Goal: Transaction & Acquisition: Subscribe to service/newsletter

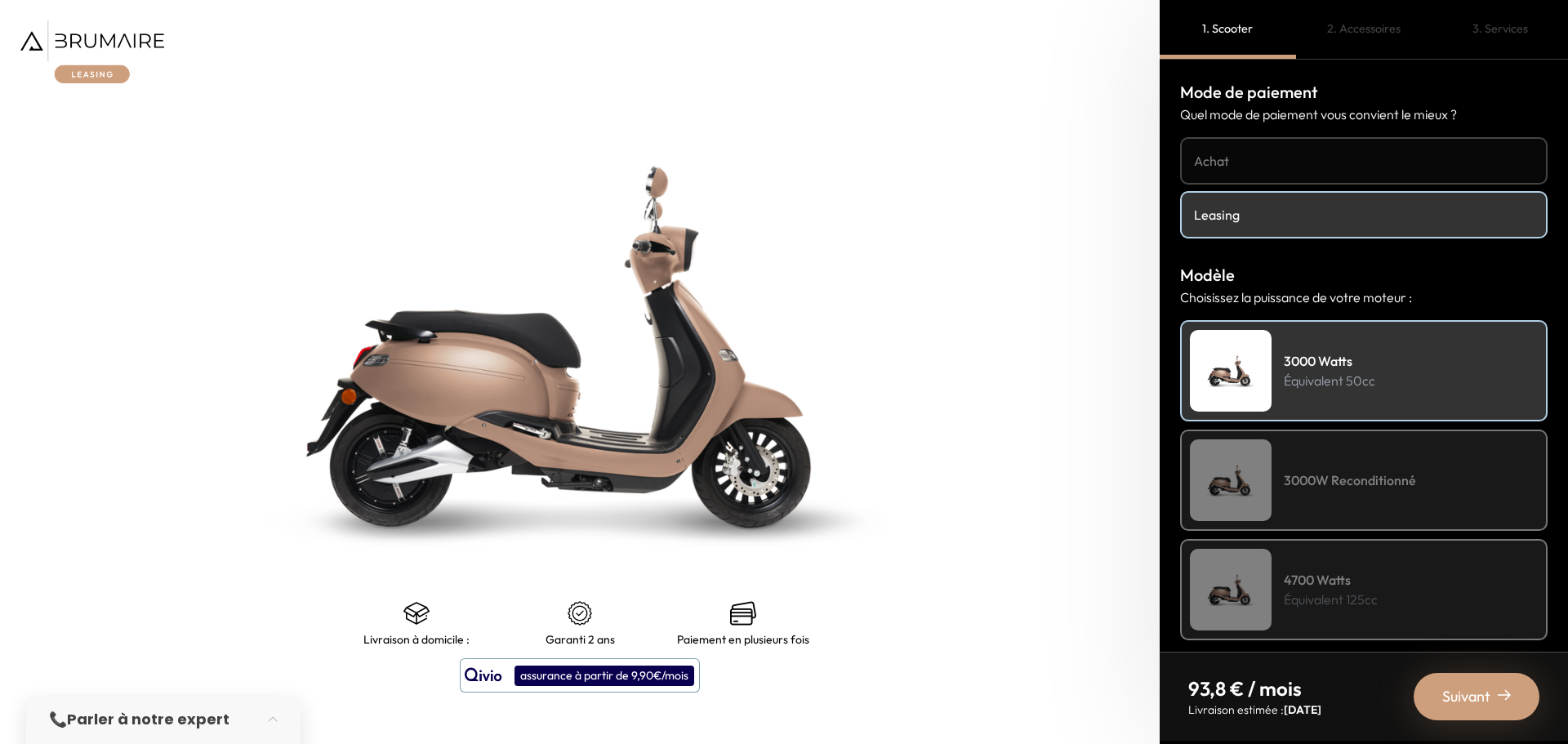
click at [1271, 227] on link "Leasing" at bounding box center [1363, 215] width 367 height 48
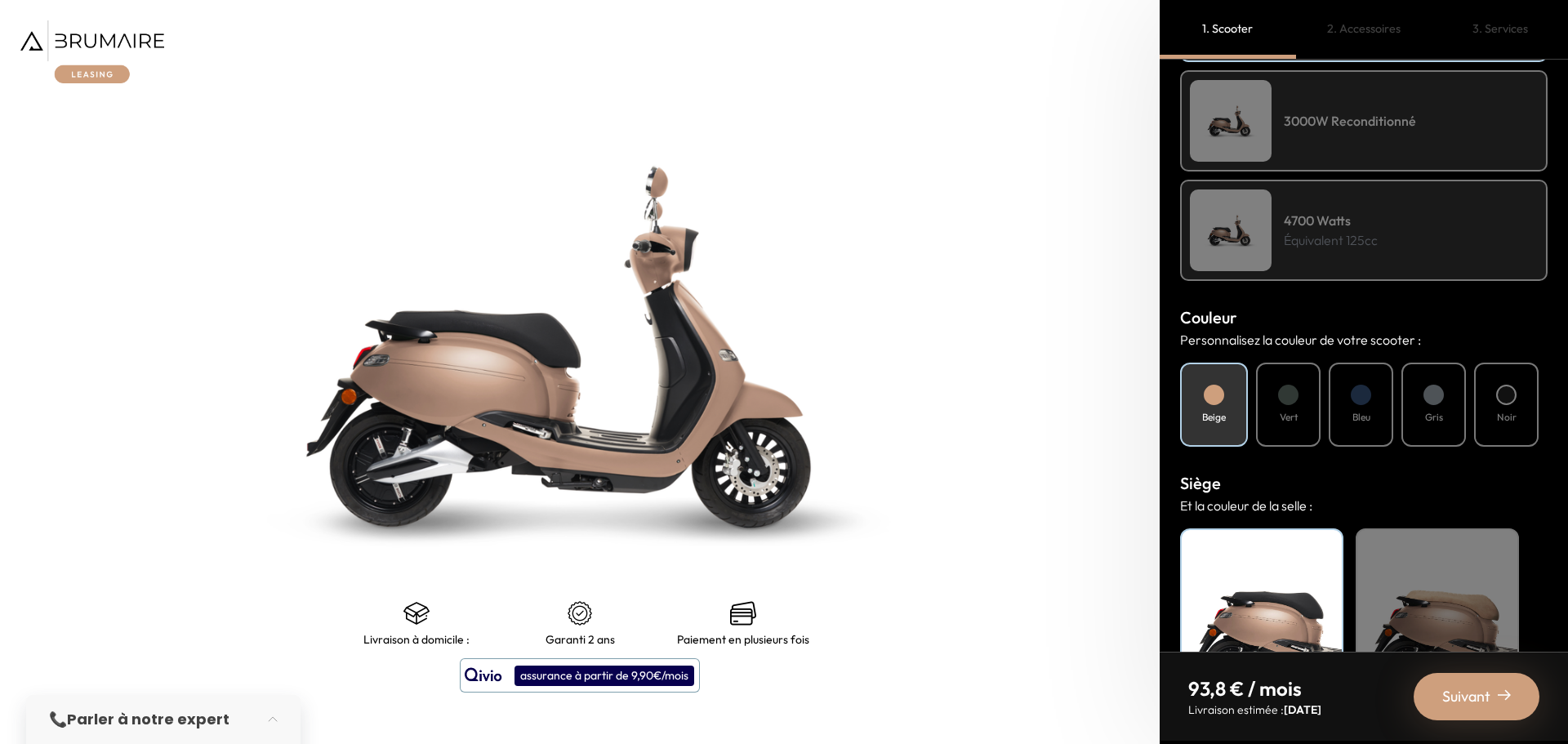
scroll to position [245, 0]
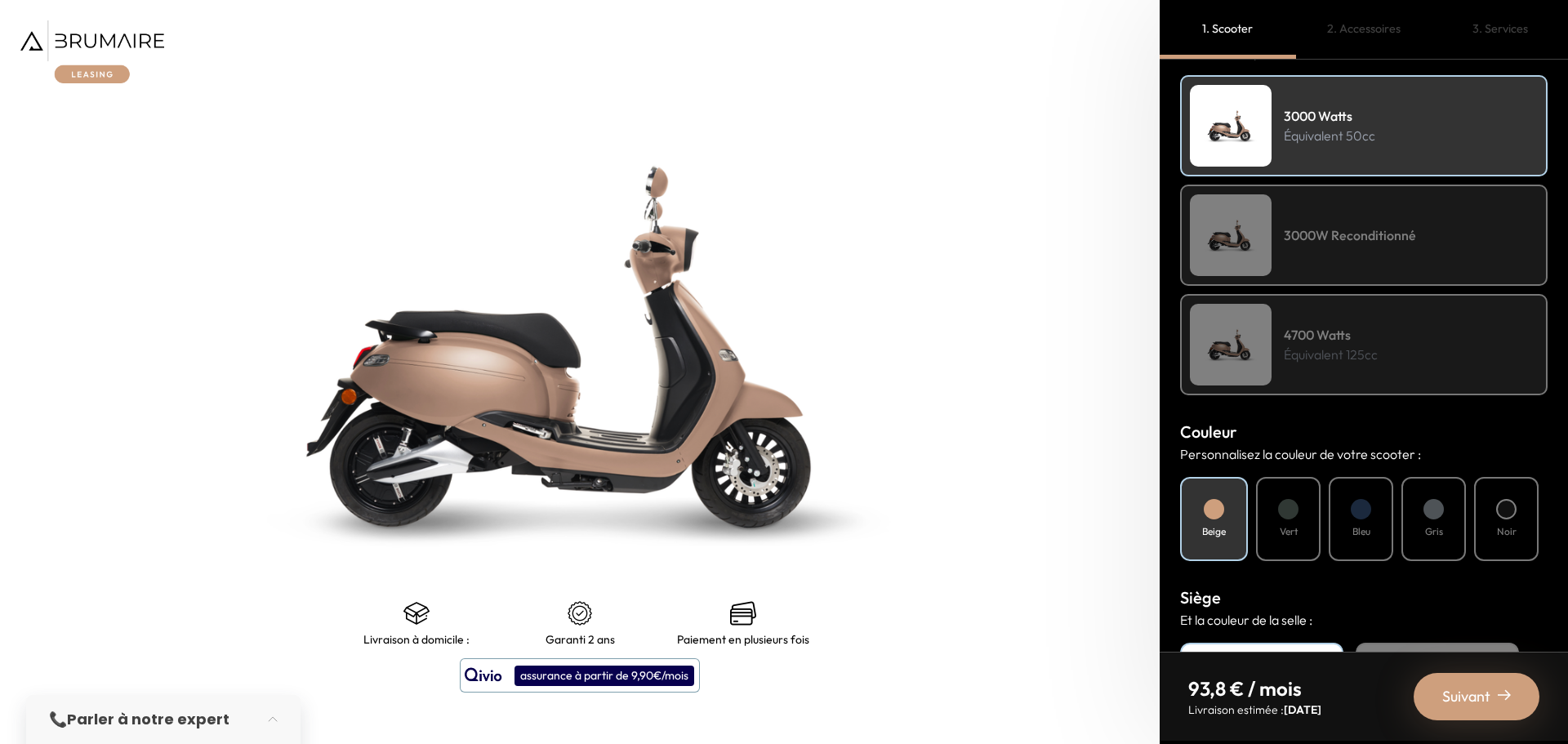
click at [1343, 253] on div "3000W Reconditionné" at bounding box center [1363, 235] width 367 height 101
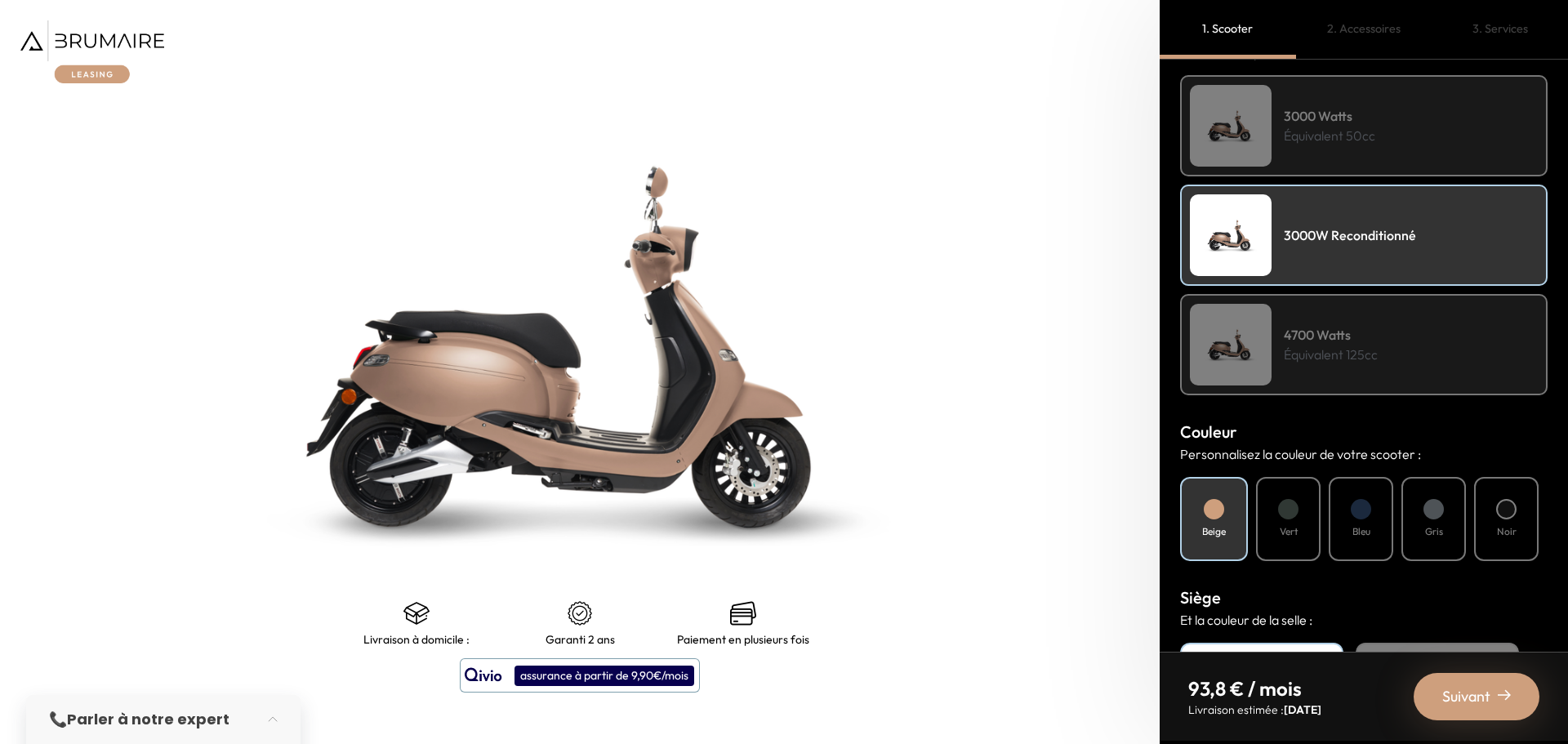
click at [1330, 152] on div "3000 Watts Équivalent 50cc" at bounding box center [1363, 126] width 367 height 101
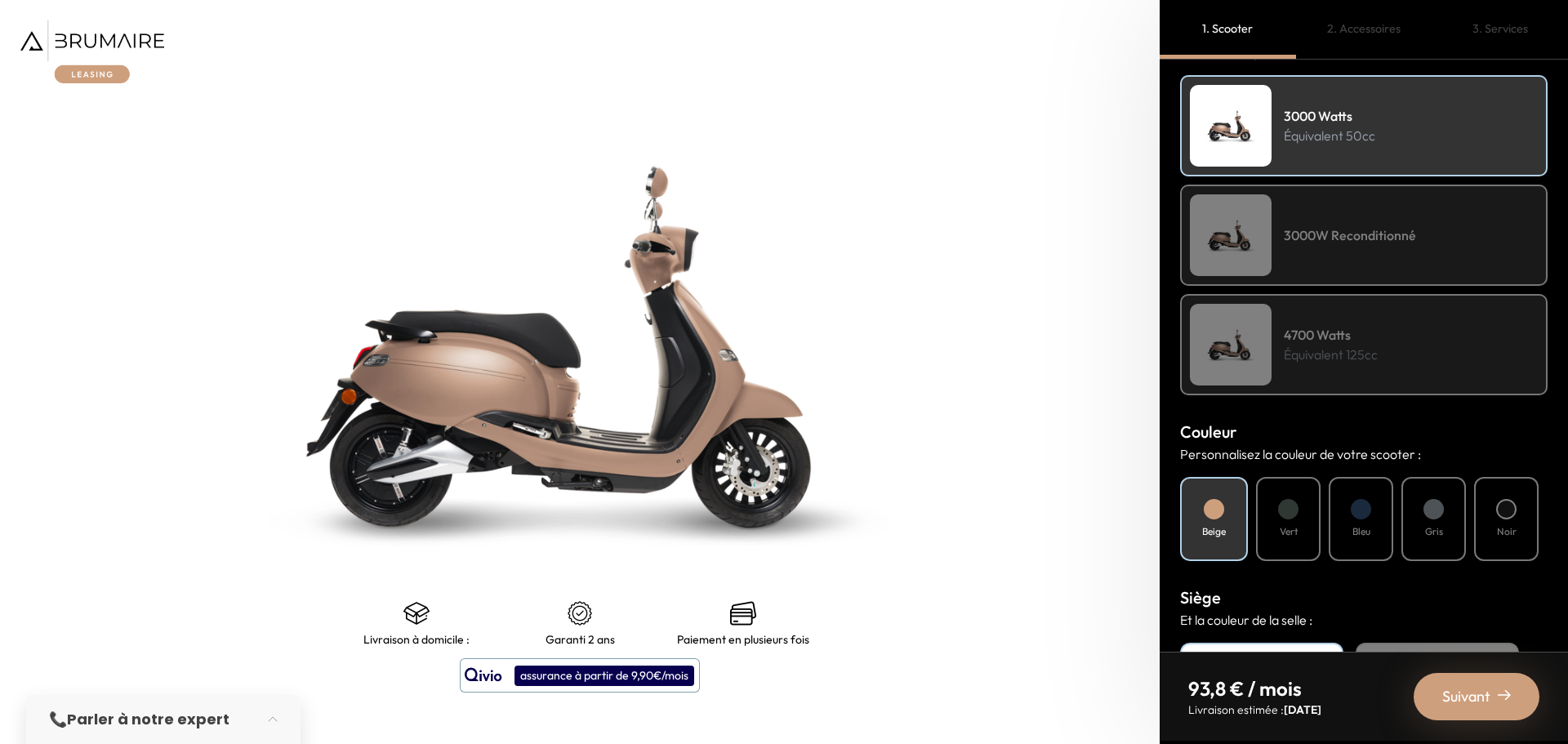
click at [1324, 242] on h4 "3000W Reconditionné" at bounding box center [1350, 234] width 132 height 19
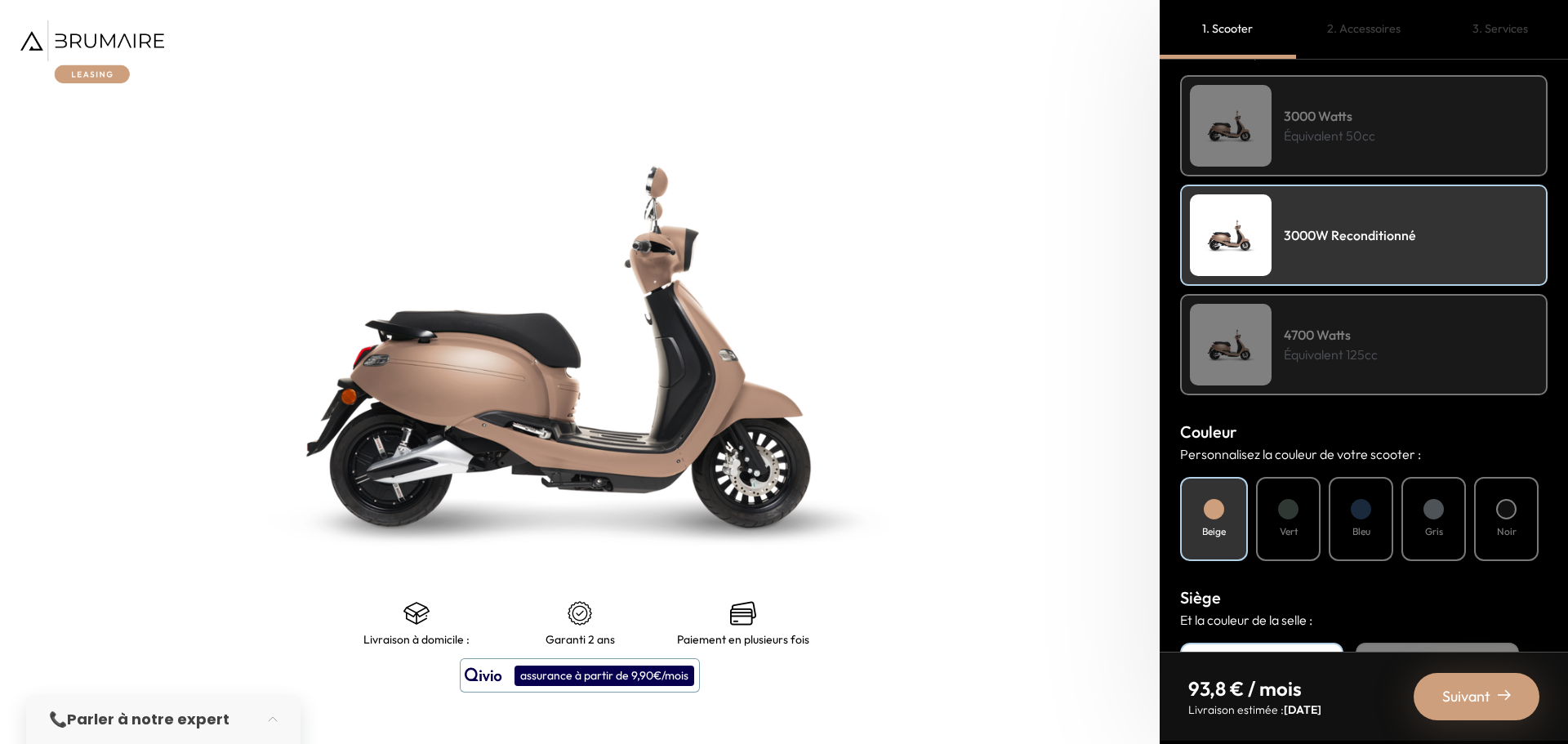
click at [1310, 344] on p "Équivalent 125cc" at bounding box center [1330, 354] width 94 height 19
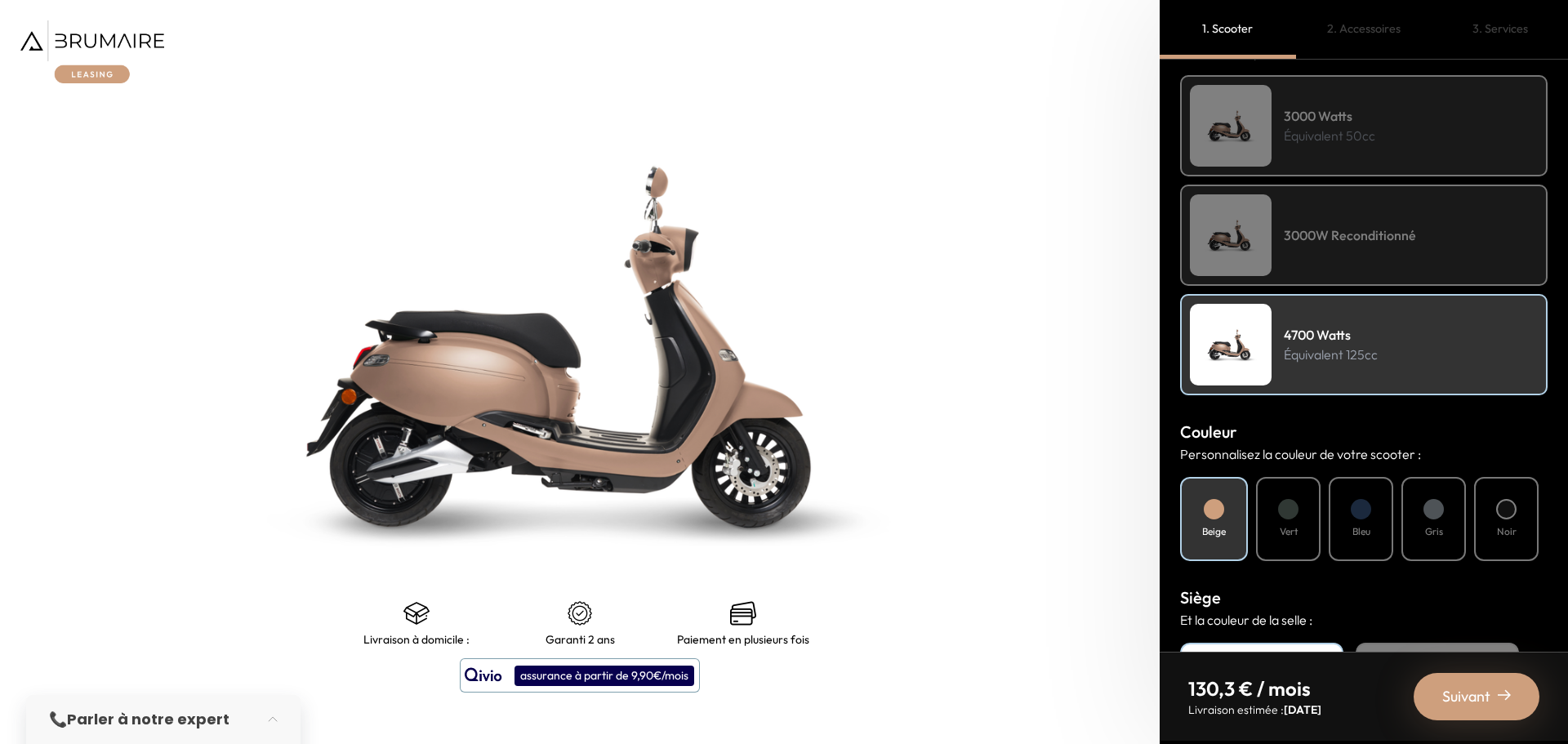
click at [1330, 238] on h4 "3000W Reconditionné" at bounding box center [1350, 234] width 132 height 19
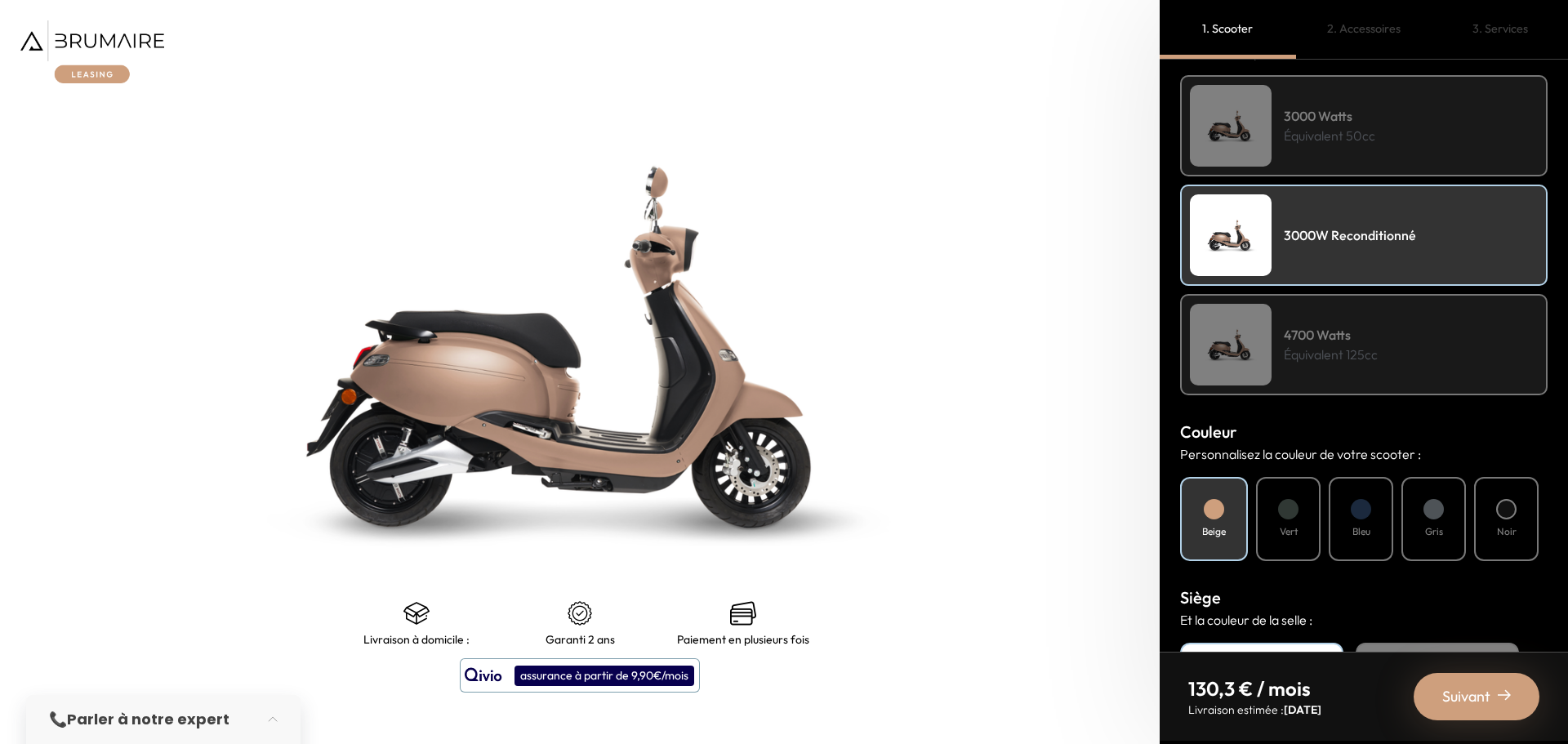
click at [1354, 160] on div "3000 Watts Équivalent 50cc" at bounding box center [1363, 126] width 367 height 101
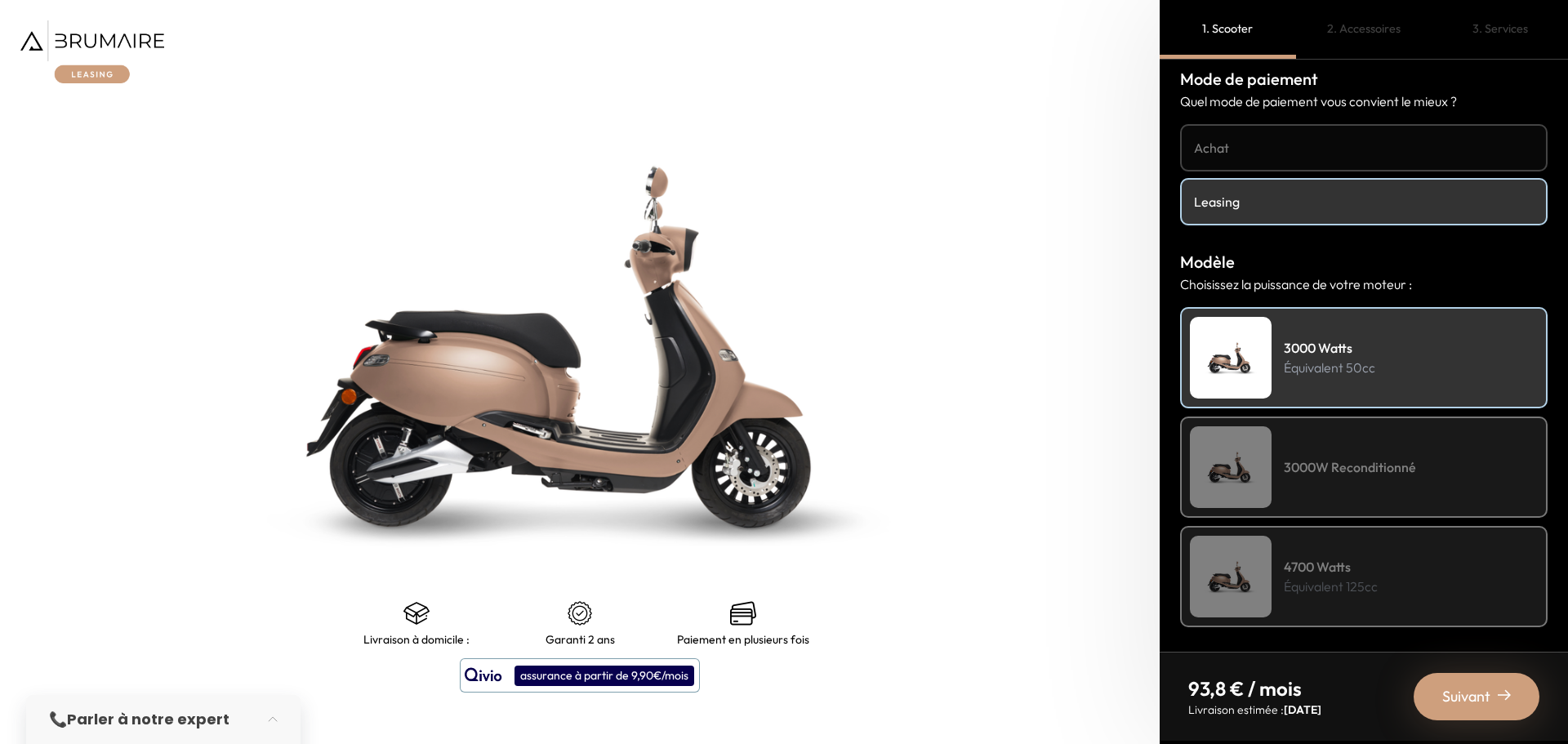
scroll to position [0, 0]
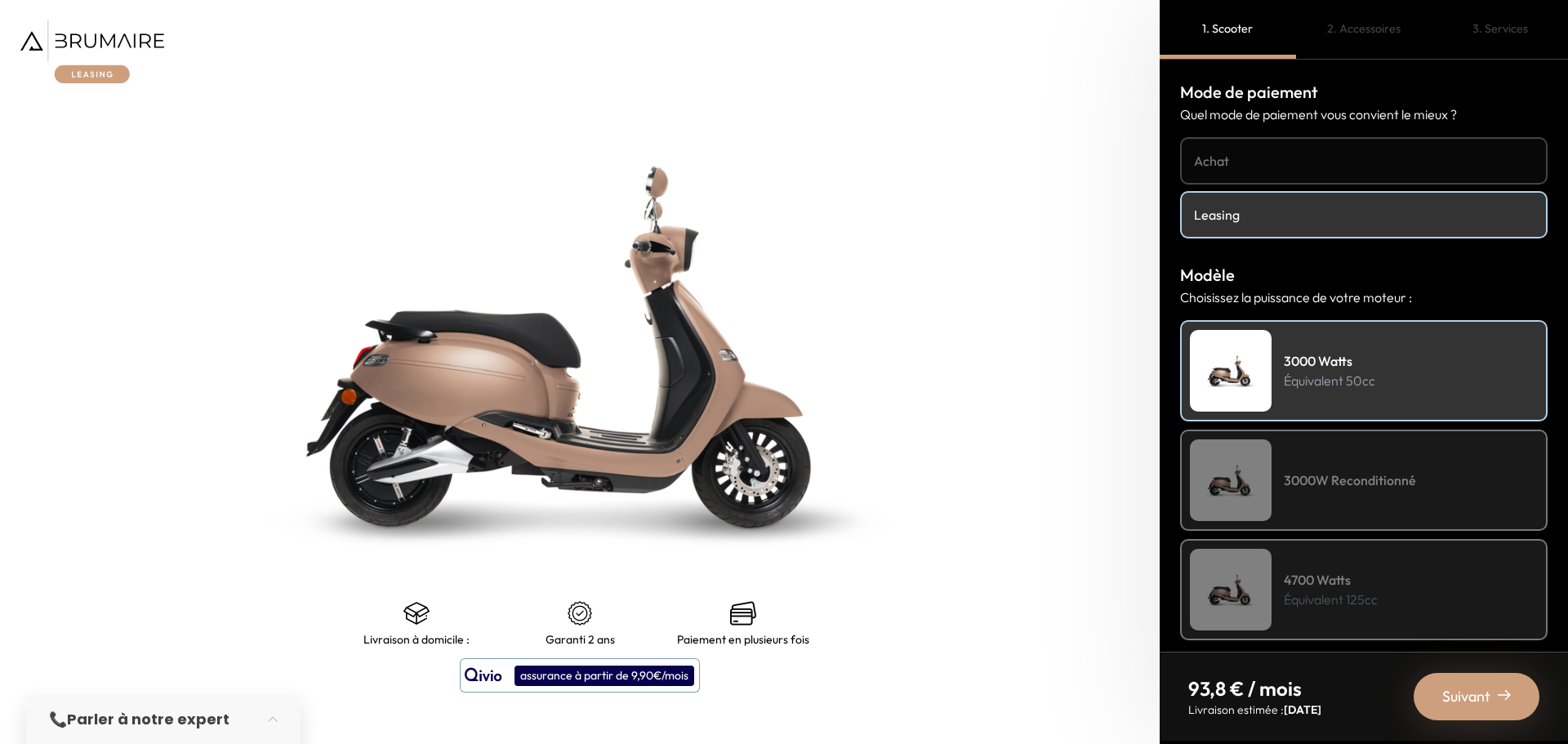
click at [1238, 163] on h4 "Achat" at bounding box center [1363, 161] width 340 height 19
click at [96, 25] on img at bounding box center [92, 51] width 144 height 62
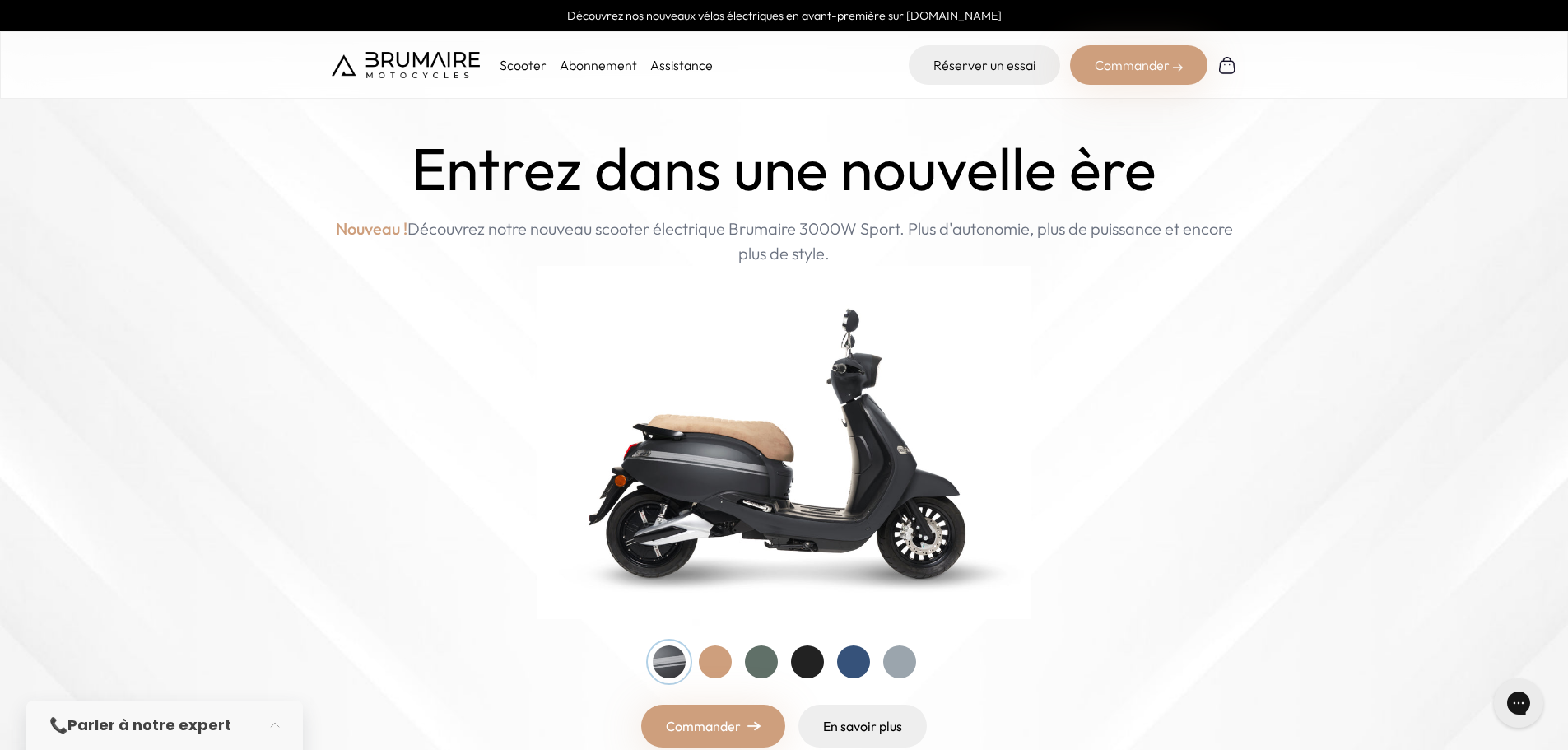
click at [608, 62] on link "Abonnement" at bounding box center [599, 65] width 78 height 17
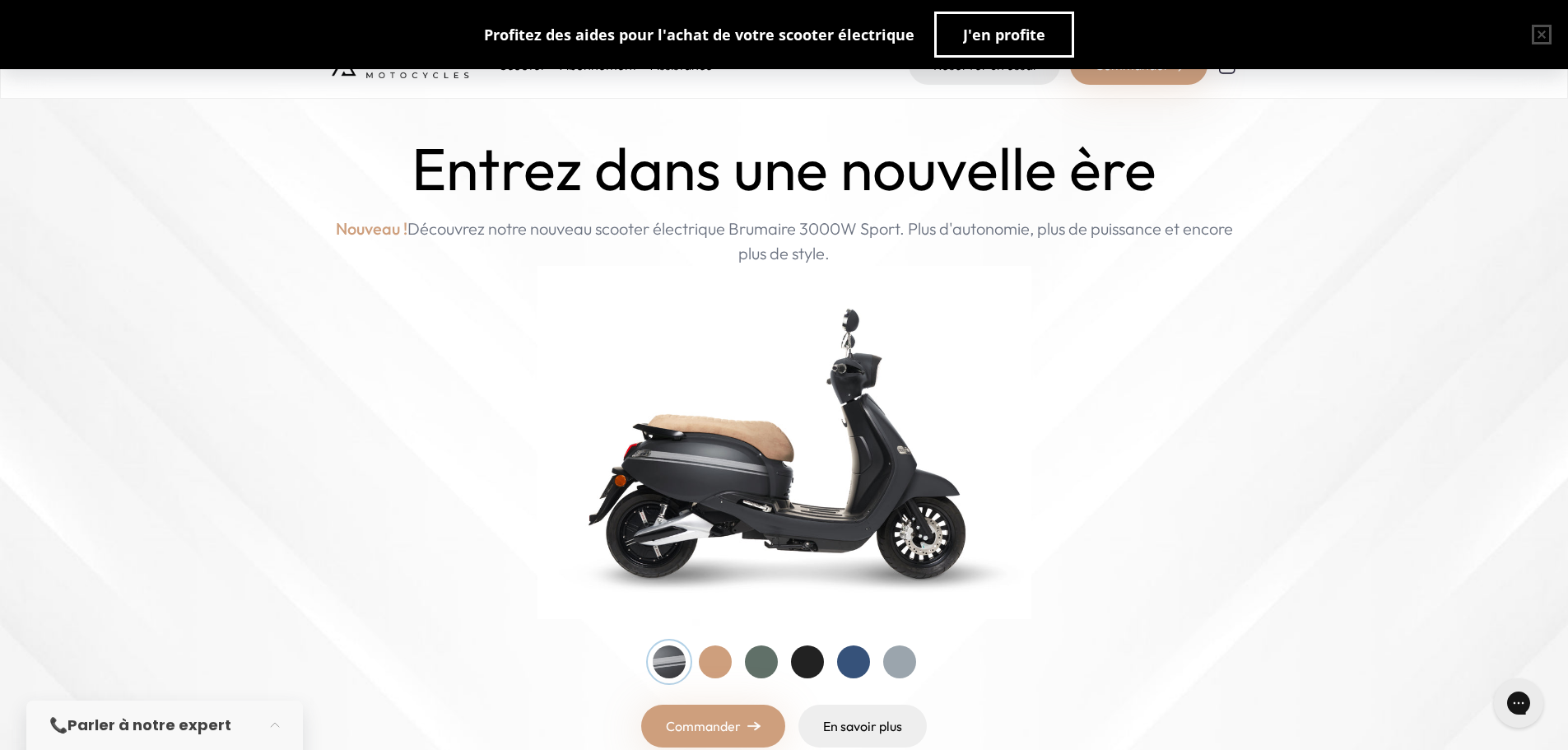
drag, startPoint x: 444, startPoint y: 183, endPoint x: 445, endPoint y: 173, distance: 10.0
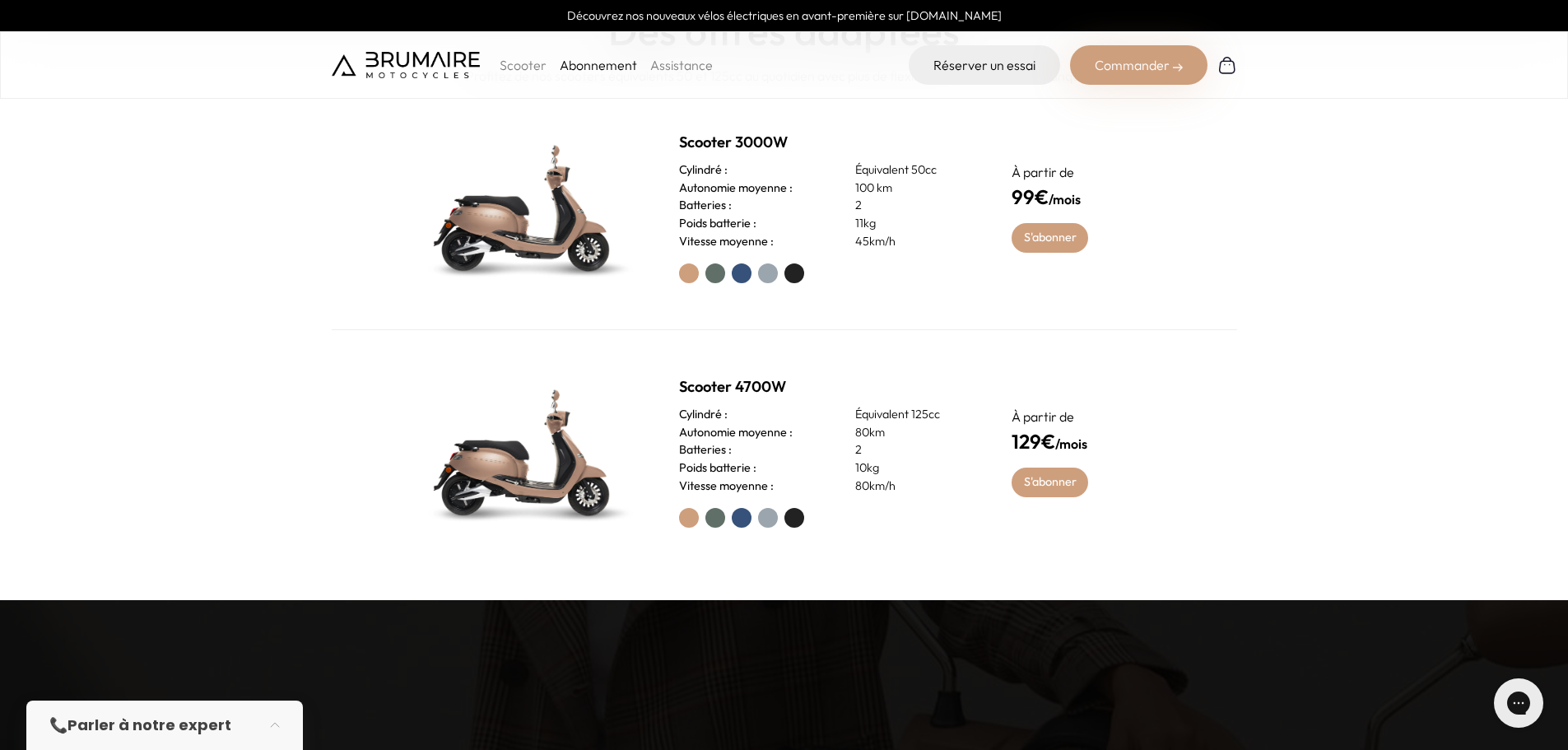
scroll to position [823, 0]
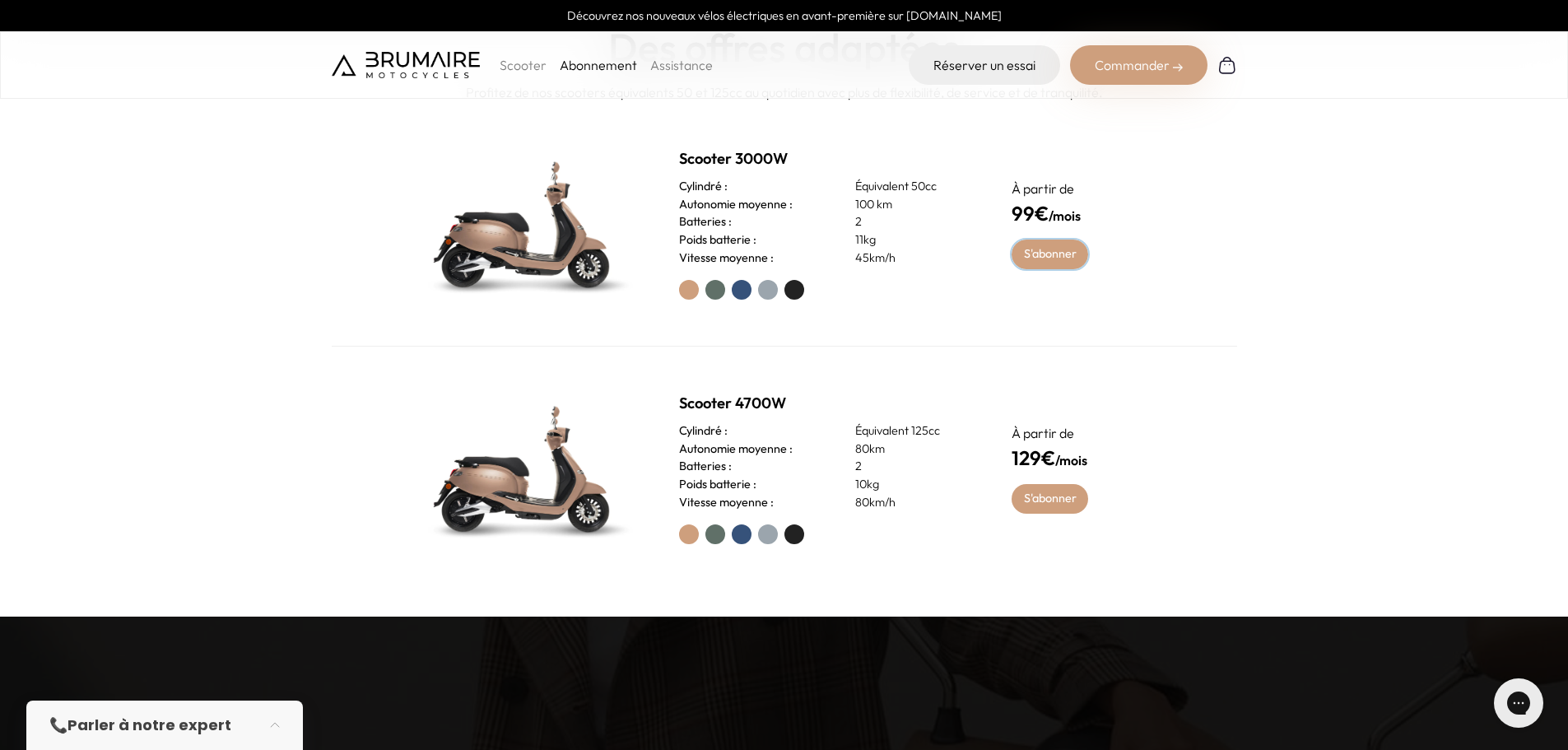
click at [1067, 248] on link "S'abonner" at bounding box center [1050, 255] width 77 height 30
drag, startPoint x: 591, startPoint y: 236, endPoint x: 566, endPoint y: 269, distance: 41.4
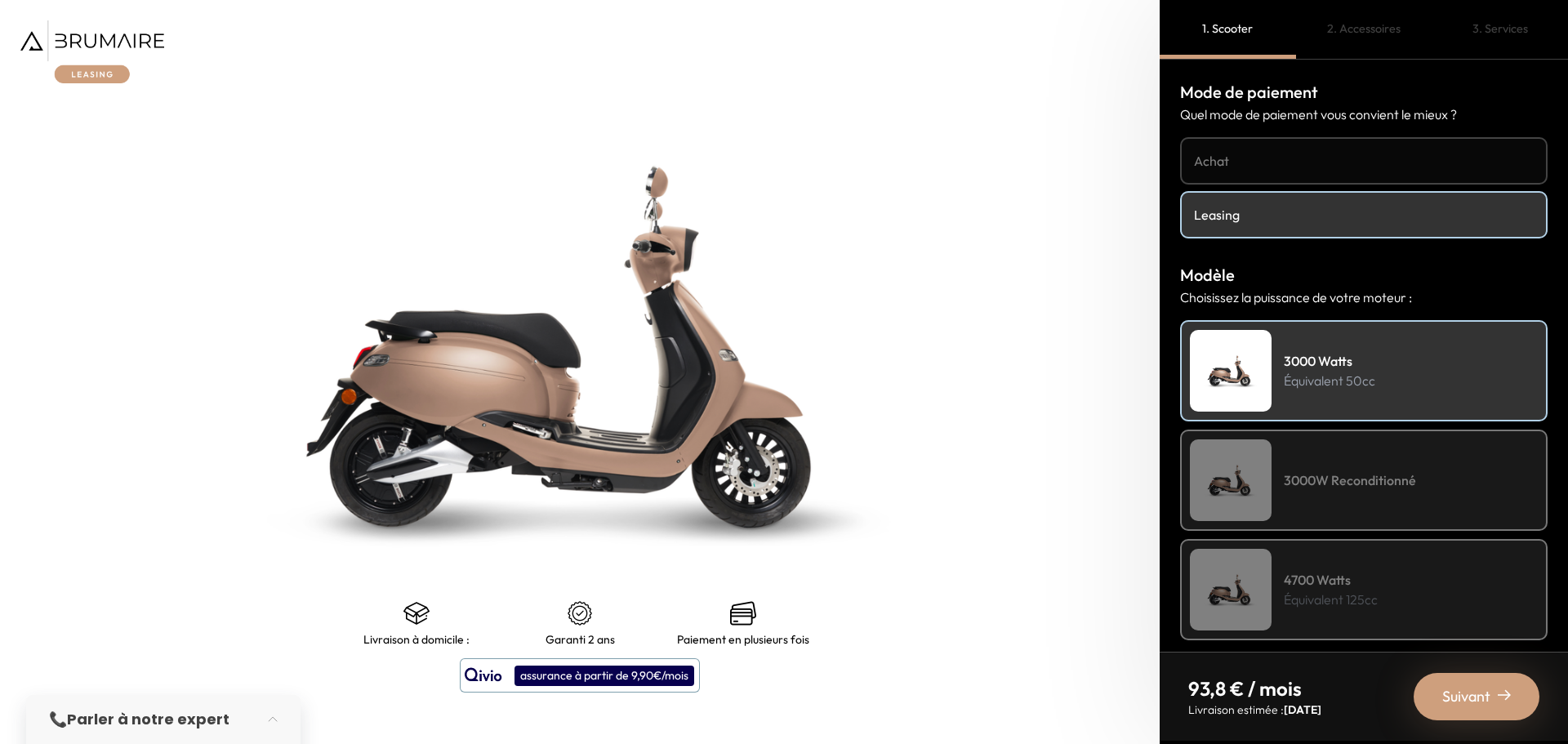
click at [1346, 505] on div "3000W Reconditionné" at bounding box center [1363, 480] width 367 height 101
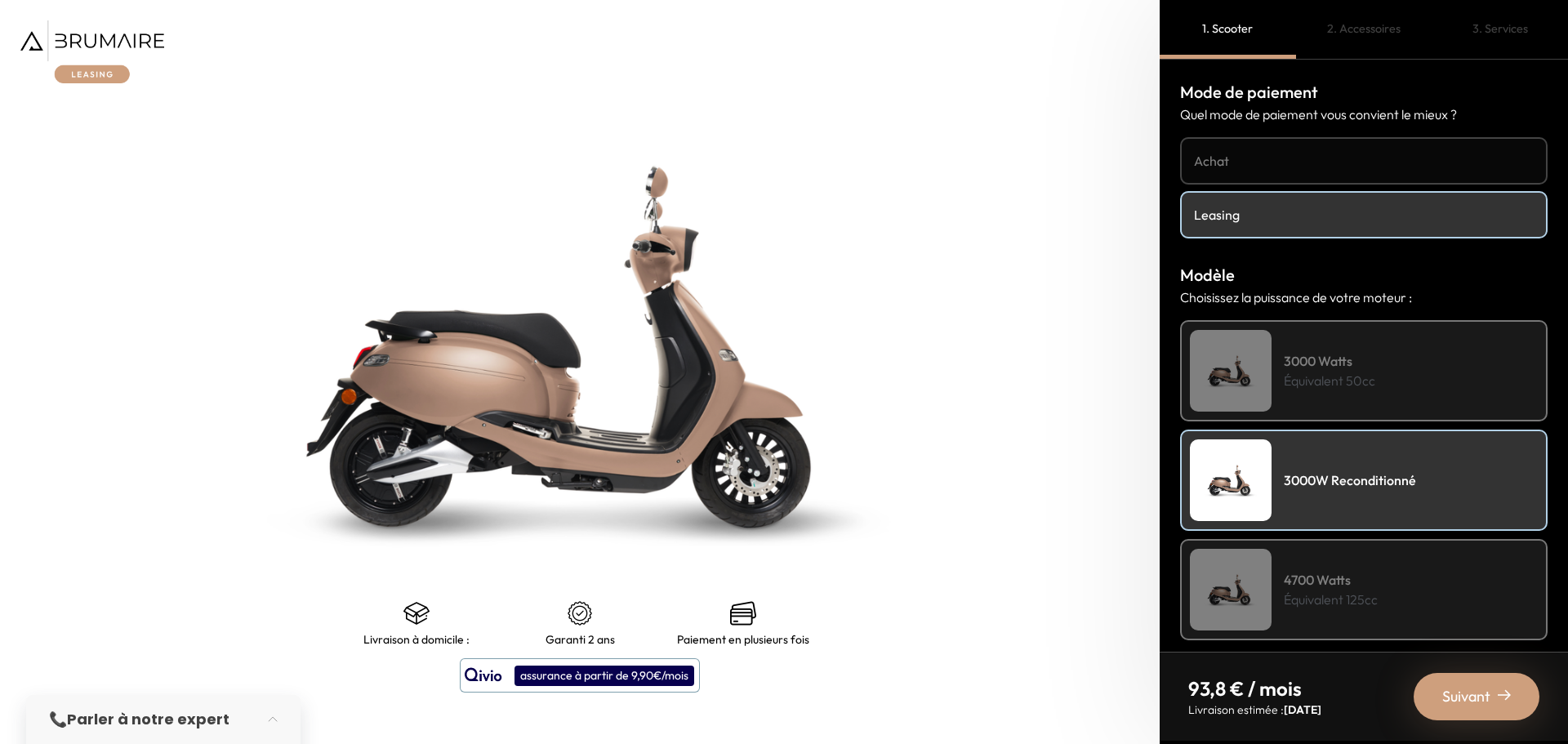
click at [1361, 356] on h4 "3000 Watts" at bounding box center [1329, 360] width 92 height 19
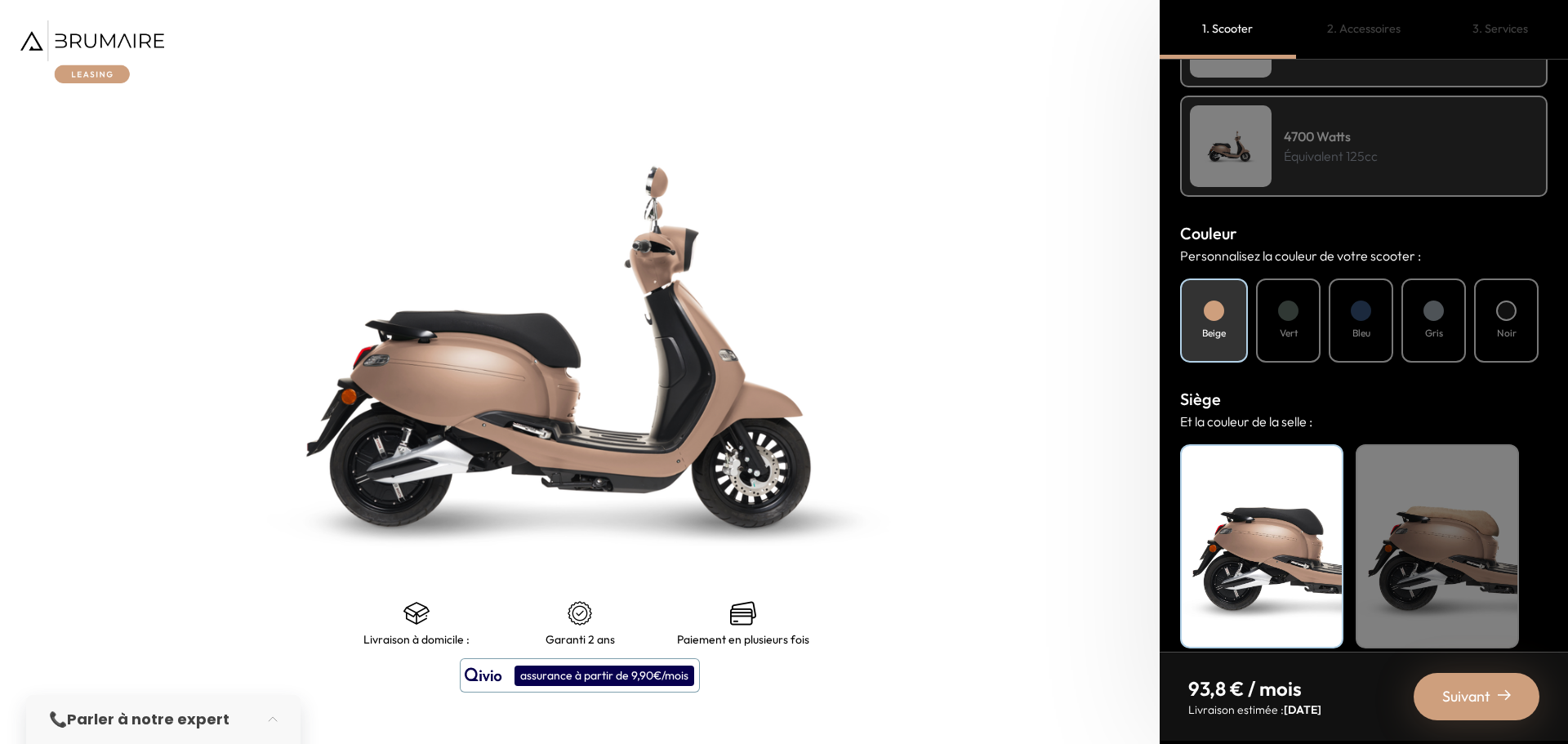
scroll to position [461, 0]
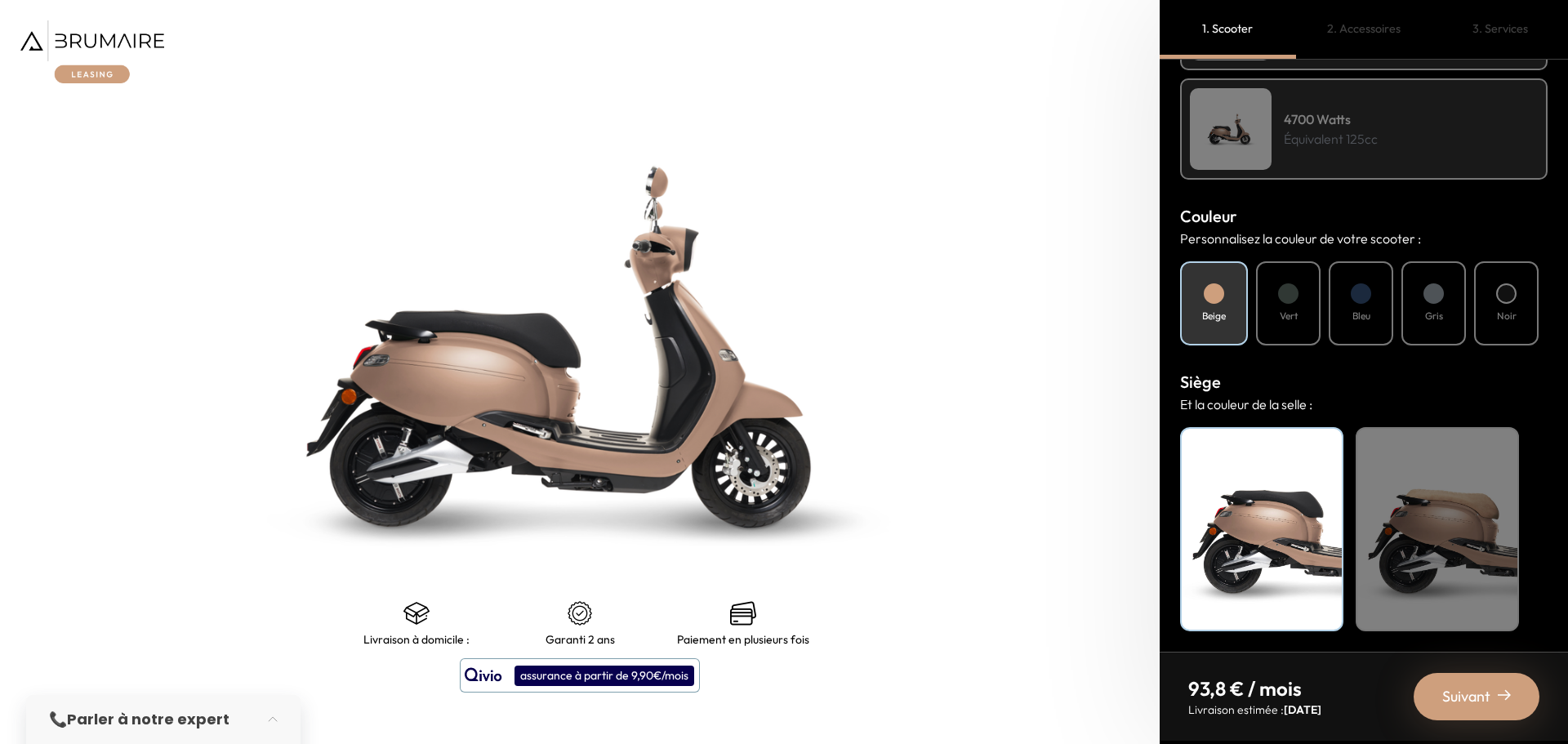
click at [1503, 291] on div at bounding box center [1506, 294] width 20 height 20
click at [1438, 363] on div "Mode de paiement Quel mode de paiement vous convient le mieux ? Achat Leasing M…" at bounding box center [1363, 355] width 409 height 592
click at [1444, 285] on div "Gris" at bounding box center [1433, 304] width 64 height 85
click at [1356, 301] on div at bounding box center [1361, 294] width 20 height 20
click at [1289, 295] on div at bounding box center [1288, 294] width 20 height 20
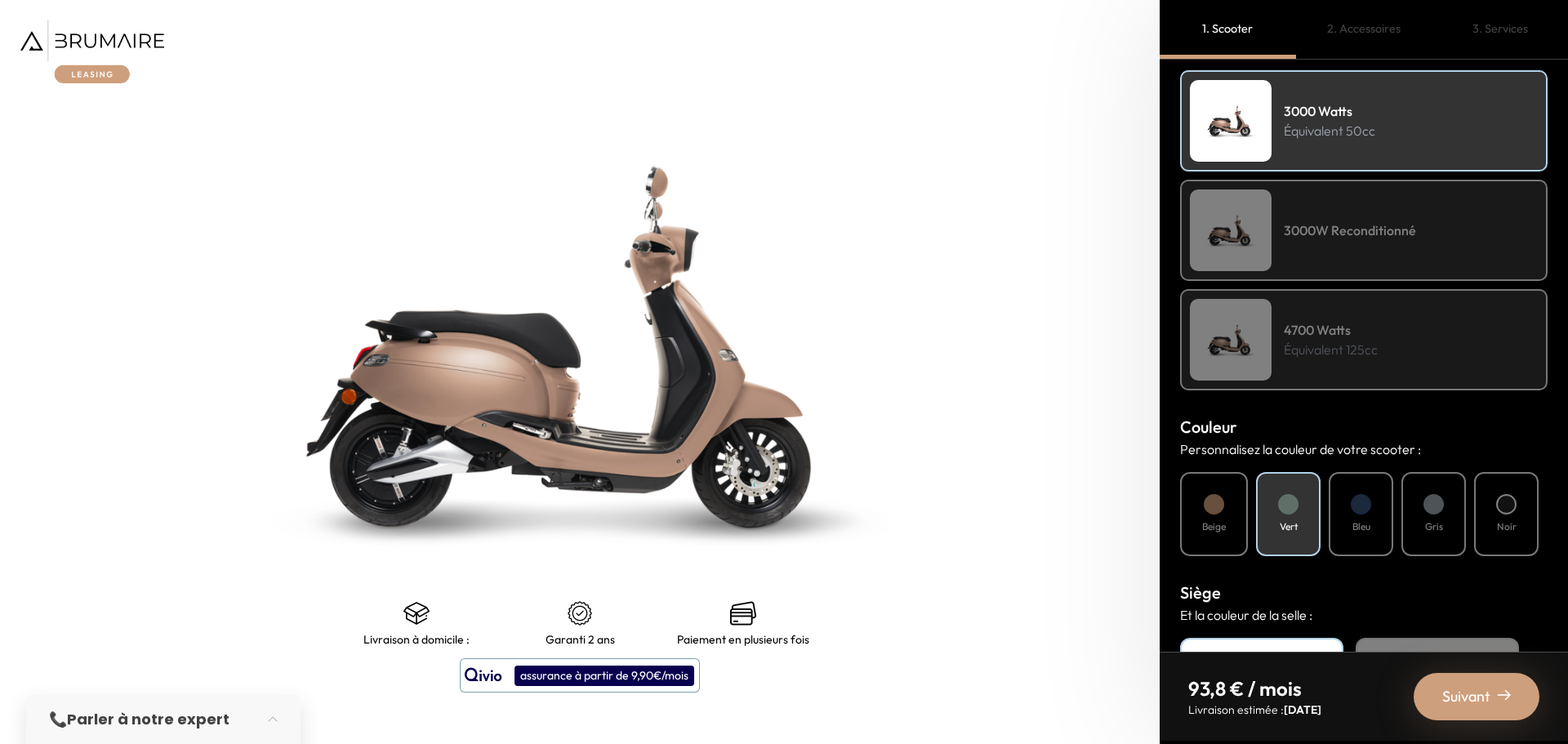
scroll to position [216, 0]
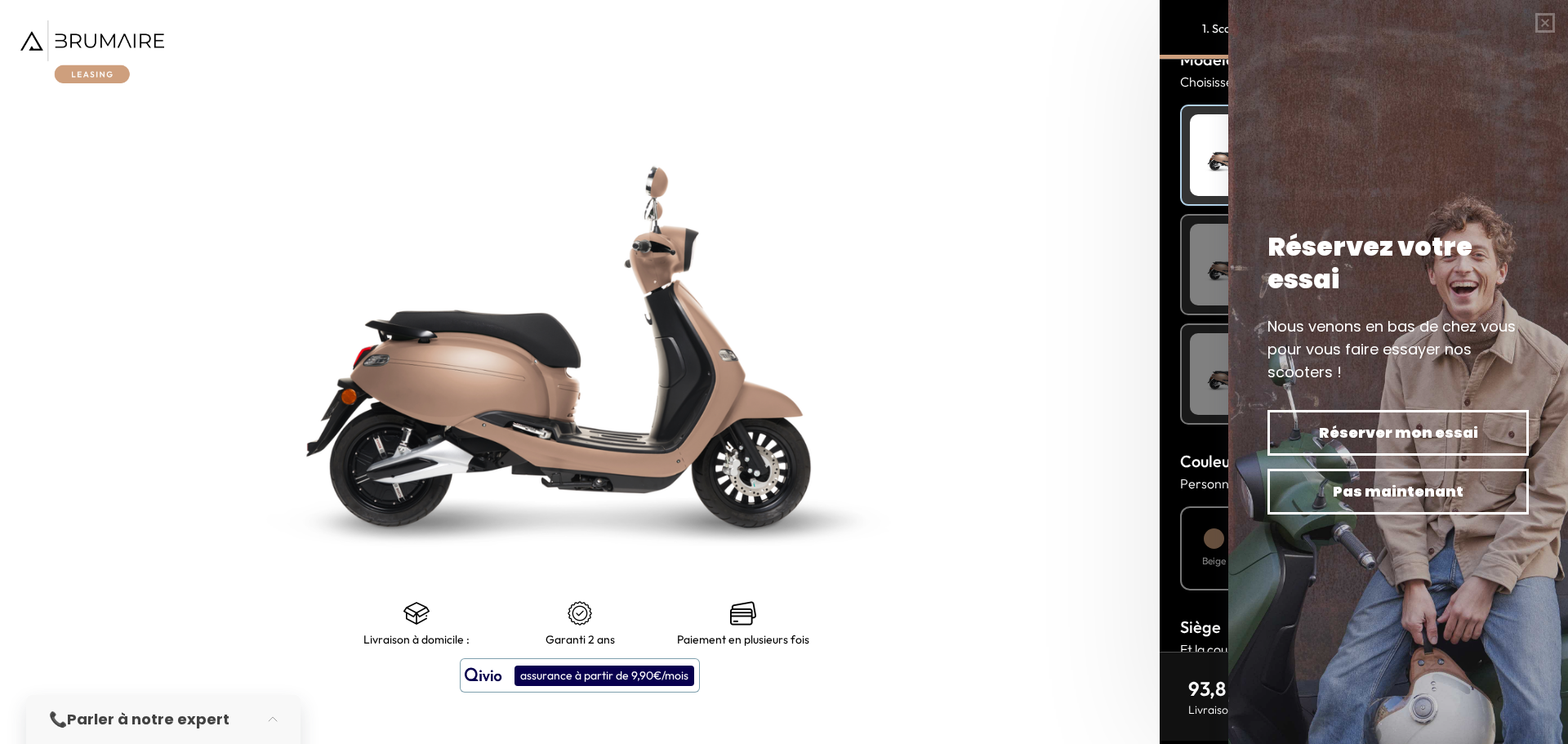
click at [1314, 277] on div "Réservez votre essai Nous venons en bas de chez vous pour vous faire essayer no…" at bounding box center [1398, 372] width 340 height 744
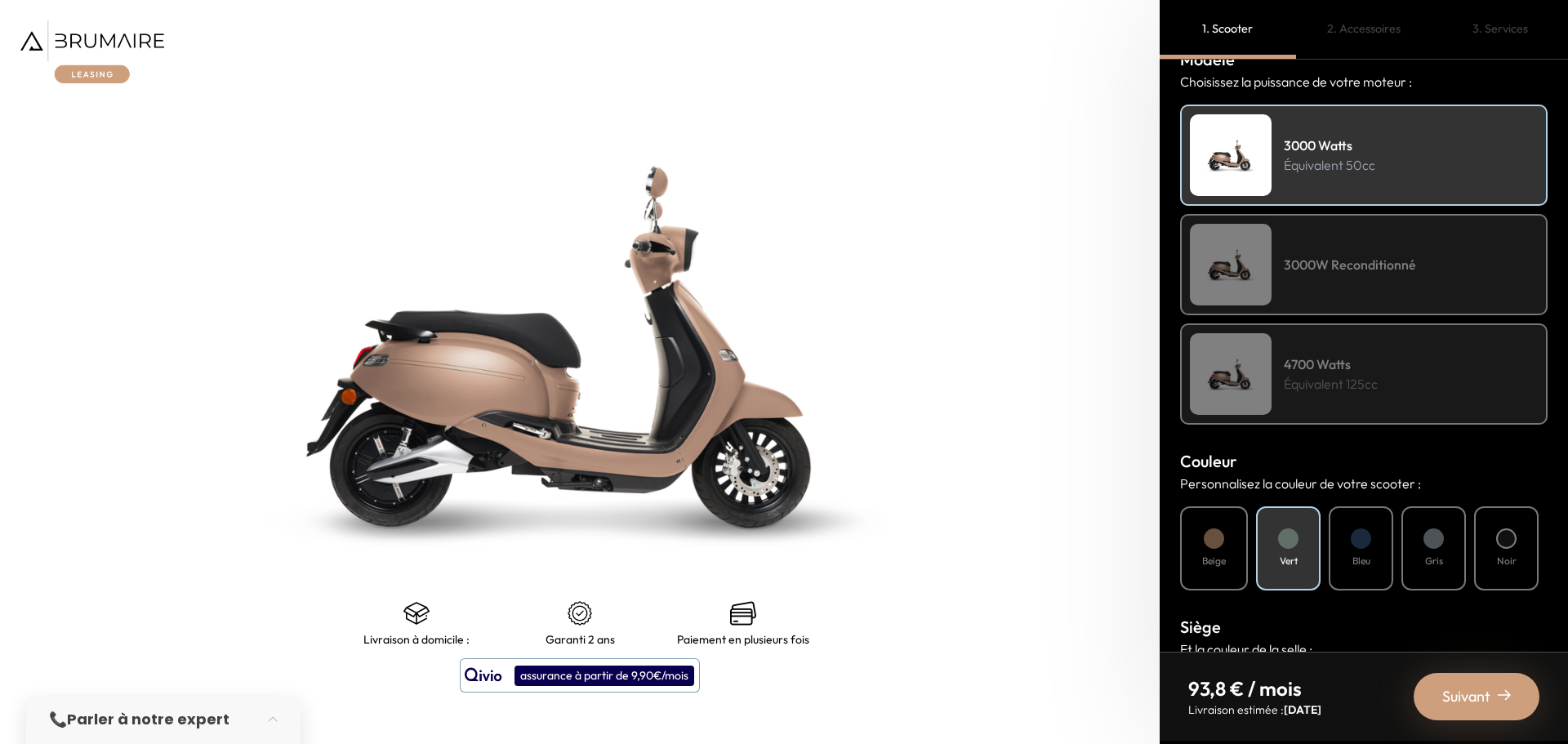
drag, startPoint x: 868, startPoint y: 249, endPoint x: 860, endPoint y: 245, distance: 8.9
